Goal: Navigation & Orientation: Find specific page/section

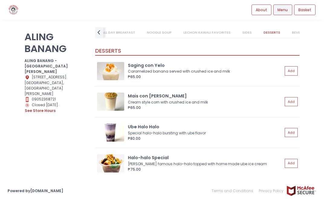
drag, startPoint x: 284, startPoint y: 31, endPoint x: 286, endPoint y: 29, distance: 3.3
click at [286, 30] on link "BEVERAGES" at bounding box center [301, 32] width 30 height 11
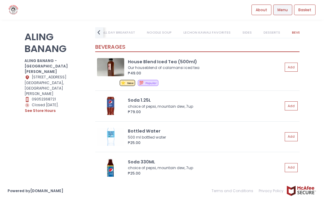
click at [237, 32] on link "SIDES" at bounding box center [247, 32] width 20 height 11
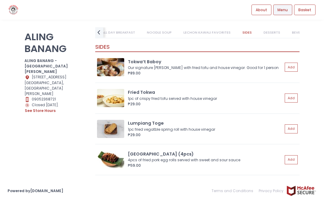
click at [204, 31] on link "LECHON KAWALI FAVORITES" at bounding box center [207, 32] width 58 height 11
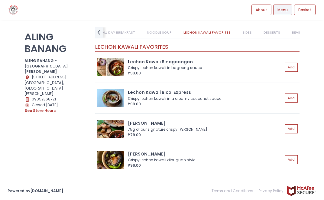
click at [148, 31] on link "NOODLE SOUP" at bounding box center [159, 32] width 36 height 11
